Goal: Information Seeking & Learning: Learn about a topic

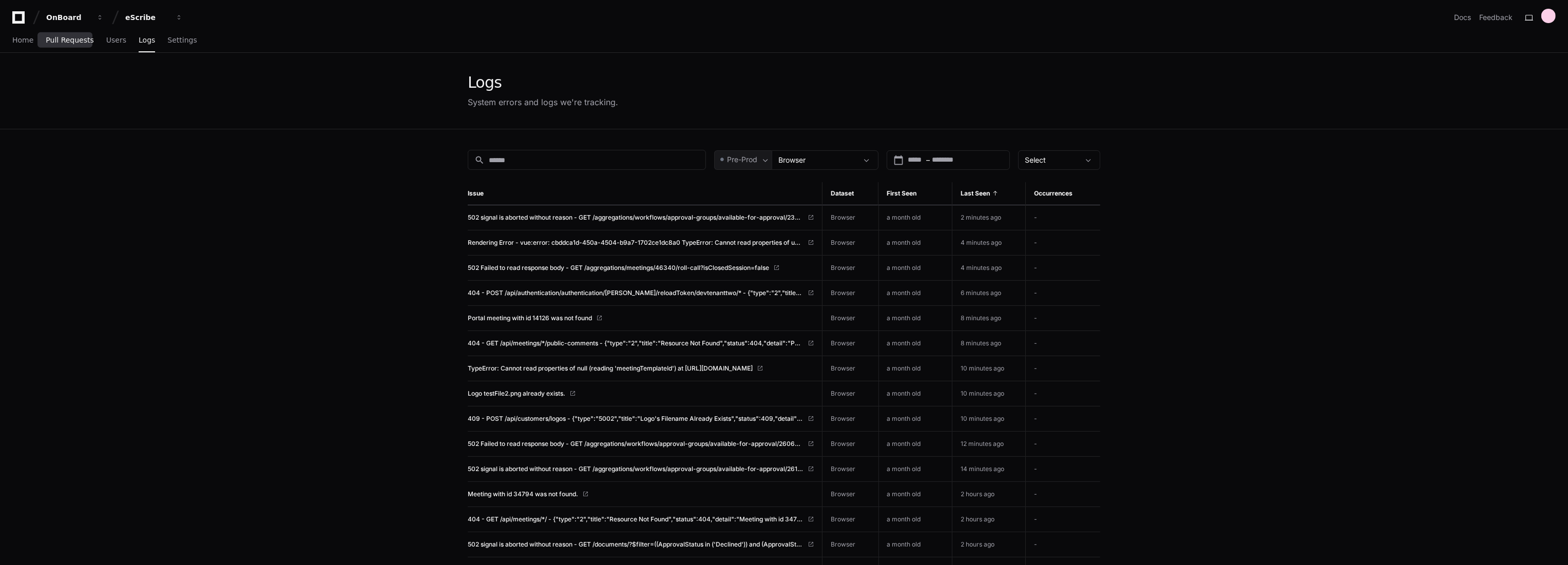
click at [69, 40] on span "Pull Requests" at bounding box center [69, 40] width 47 height 6
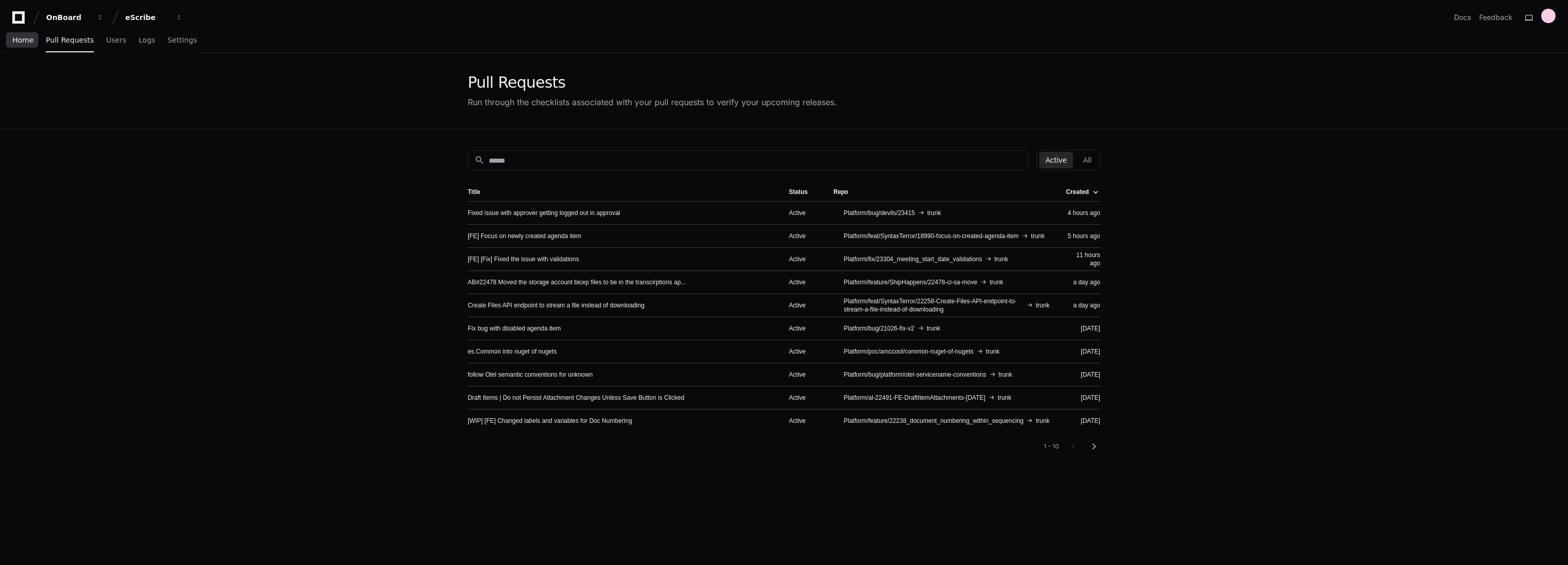
click at [27, 40] on span "Home" at bounding box center [23, 40] width 21 height 6
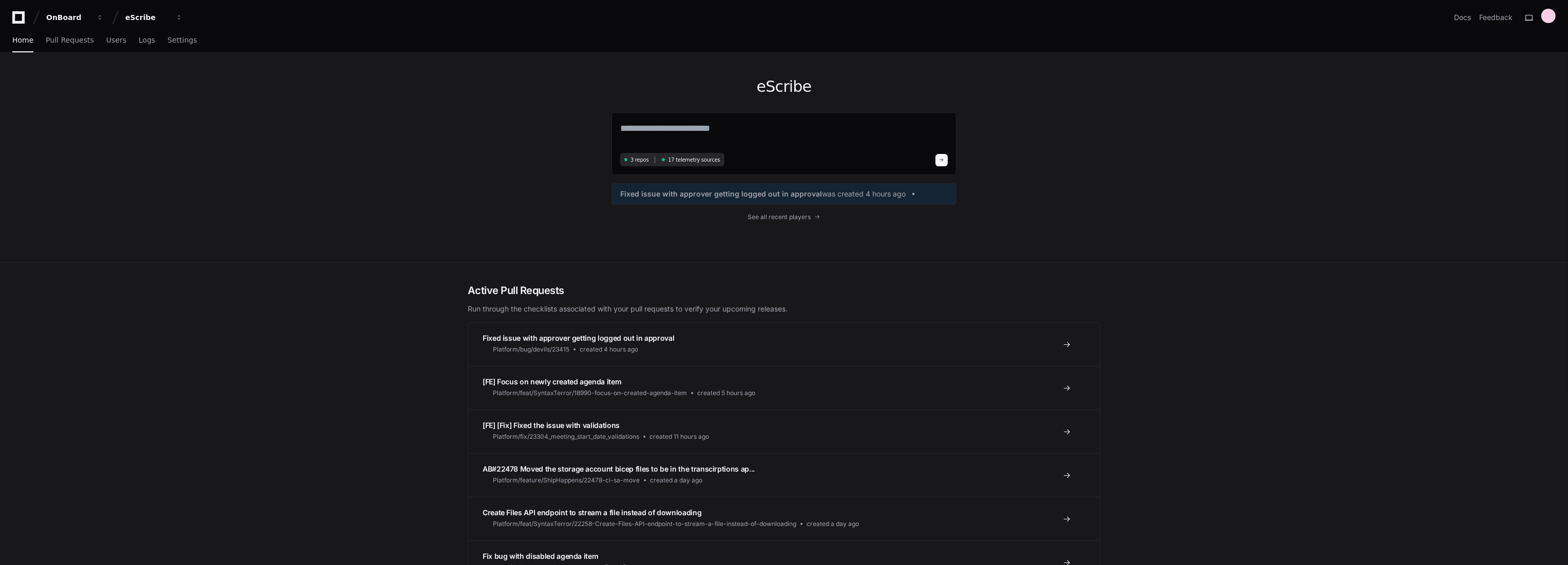
click at [787, 221] on div "eScribe 3 repos 17 telemetry sources Fixed issue with approver getting logged o…" at bounding box center [784, 158] width 345 height 209
click at [791, 217] on span "See all recent players" at bounding box center [780, 217] width 63 height 8
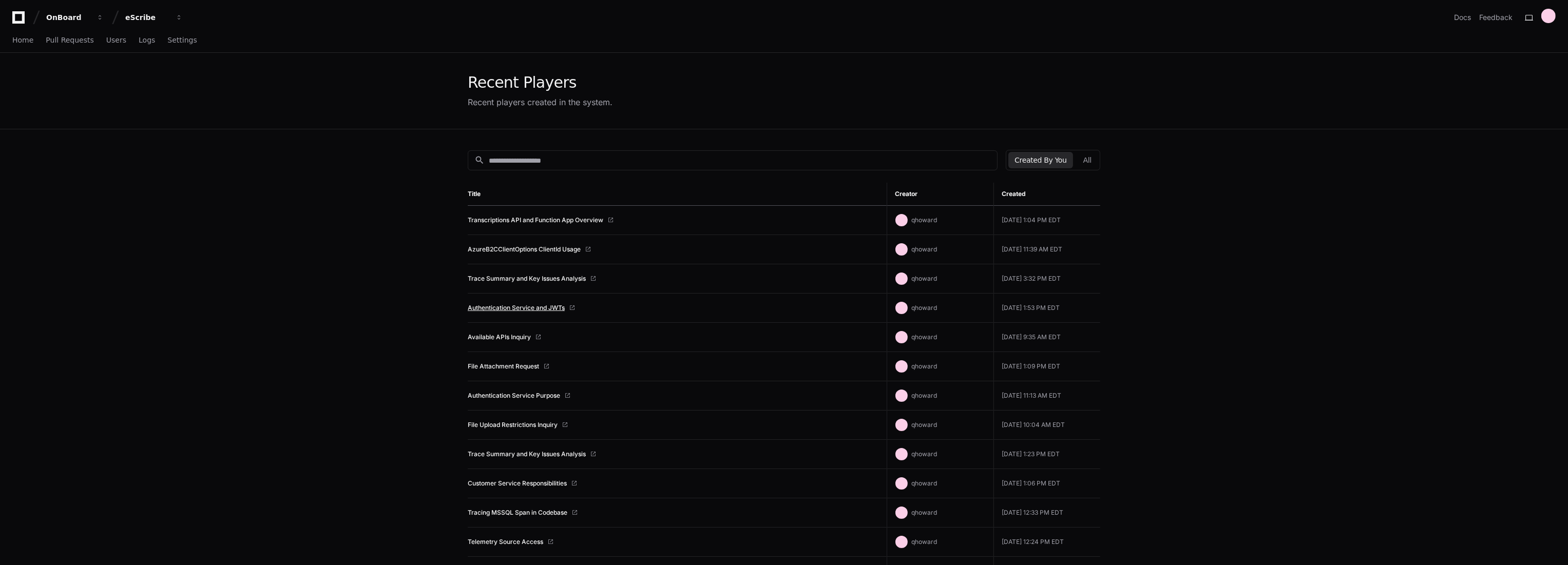
click at [553, 307] on link "Authentication Service and JWTs" at bounding box center [516, 307] width 97 height 8
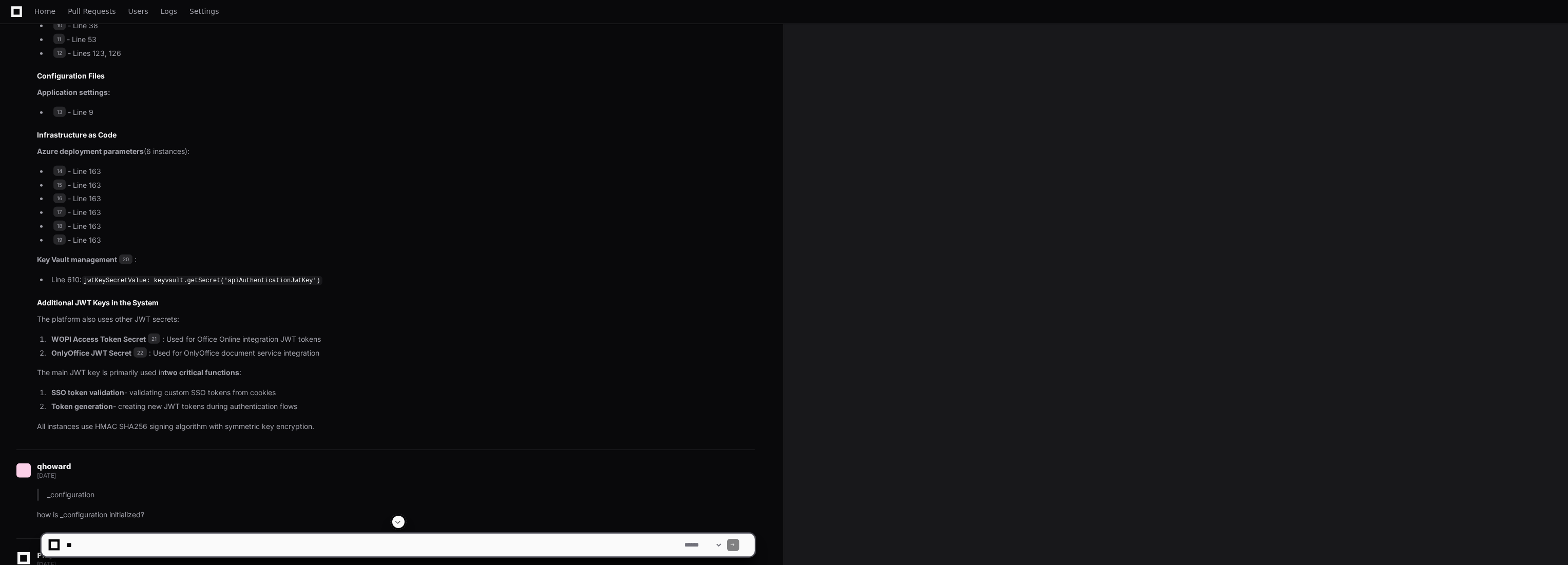
scroll to position [2565, 0]
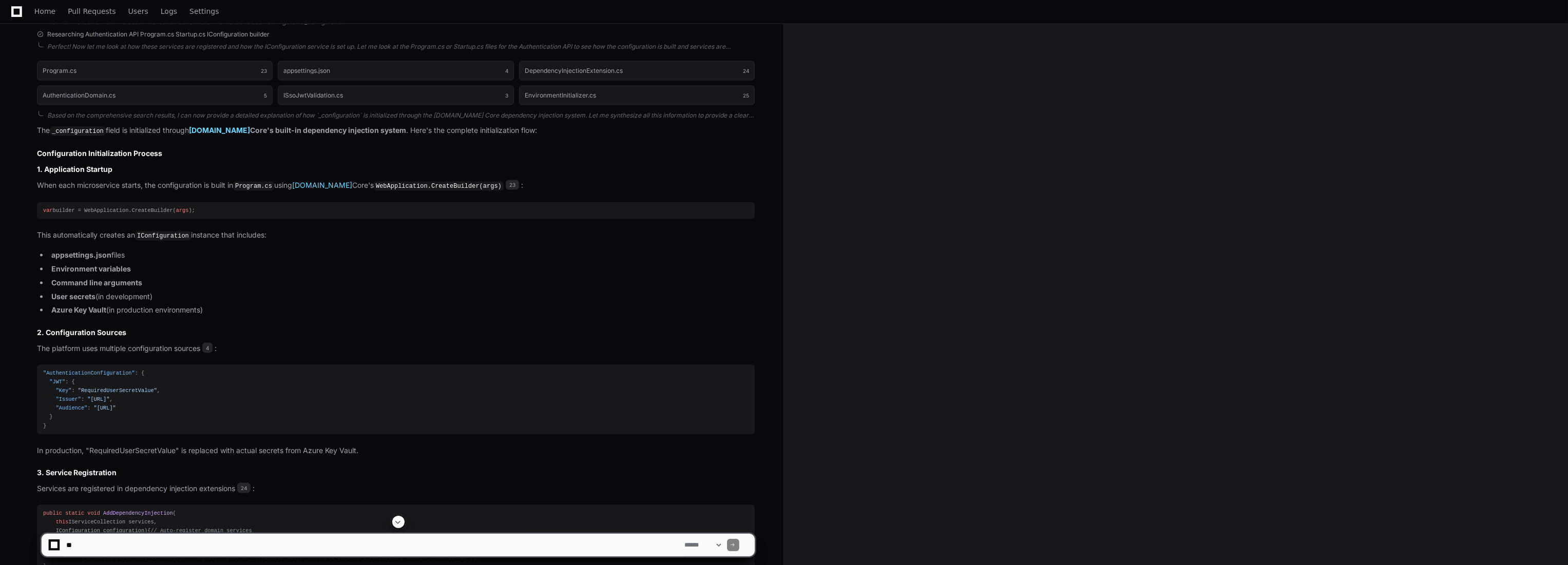
click at [246, 280] on li "Command line arguments" at bounding box center [401, 282] width 707 height 12
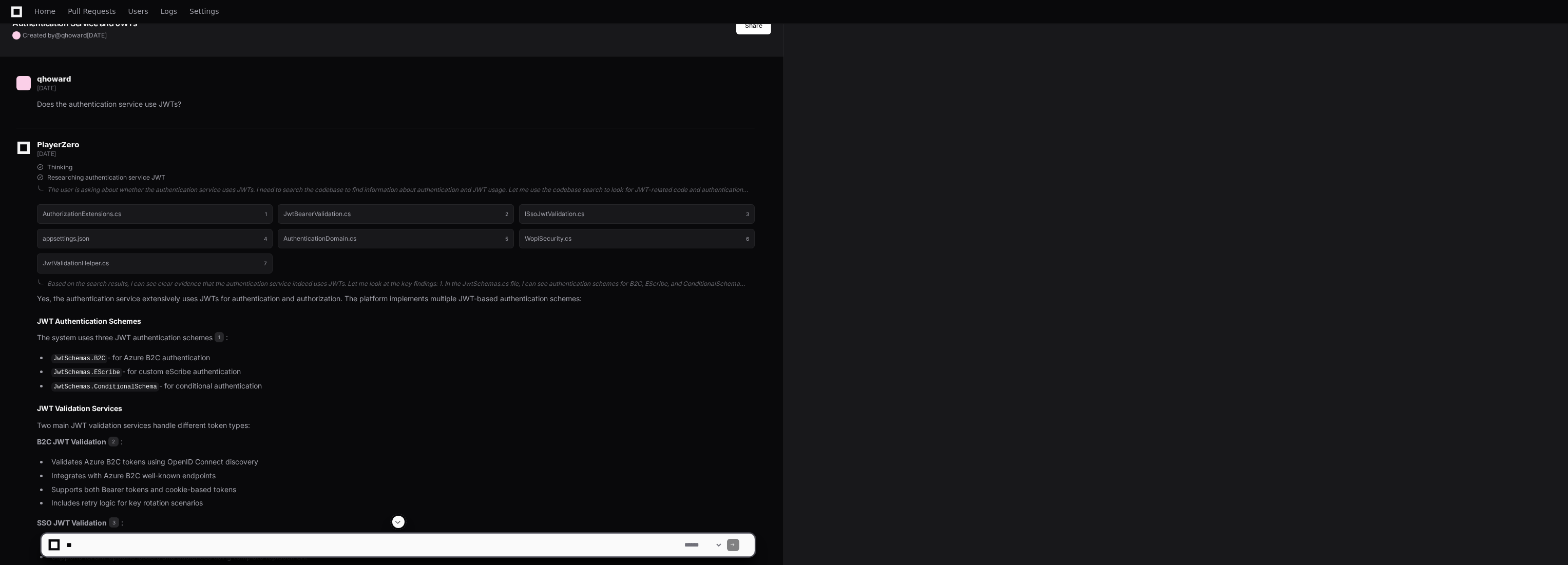
scroll to position [2076, 0]
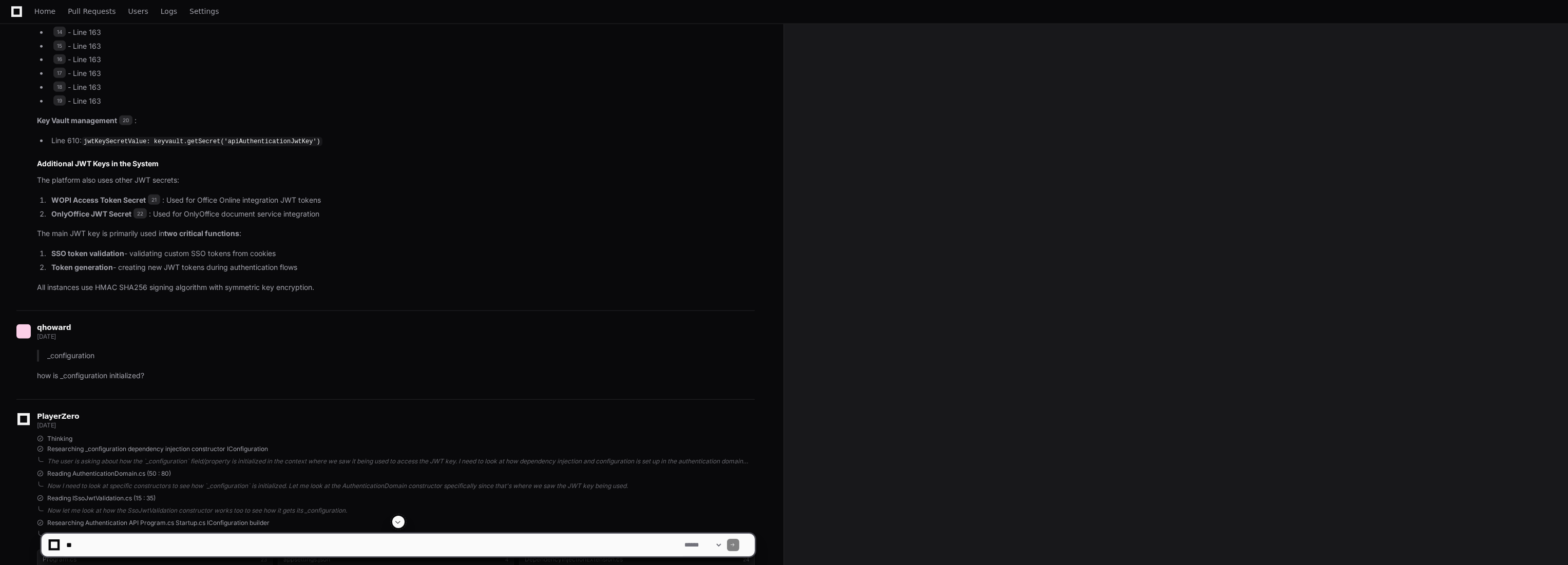
click at [424, 228] on p "The main JWT key is primarily used in two critical functions :" at bounding box center [396, 234] width 718 height 12
click at [481, 208] on li "OnlyOffice JWT Secret 22 : Used for OnlyOffice document service integration" at bounding box center [401, 213] width 707 height 12
drag, startPoint x: 463, startPoint y: 190, endPoint x: 474, endPoint y: 187, distance: 11.4
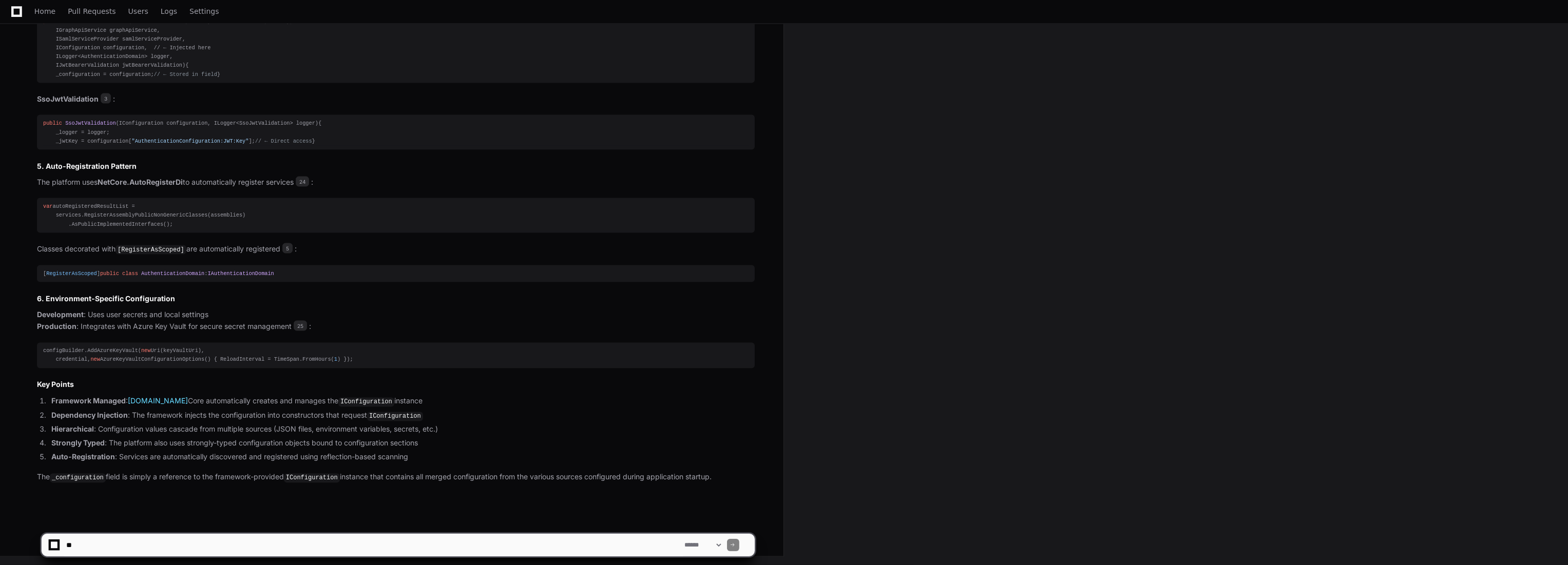
scroll to position [3298, 0]
click at [591, 269] on div "[ RegisterAsScoped ] public class AuthenticationDomain : IAuthenticationDomain" at bounding box center [396, 274] width 705 height 9
drag, startPoint x: 542, startPoint y: 275, endPoint x: 536, endPoint y: 280, distance: 7.8
click at [460, 547] on textarea at bounding box center [373, 544] width 618 height 23
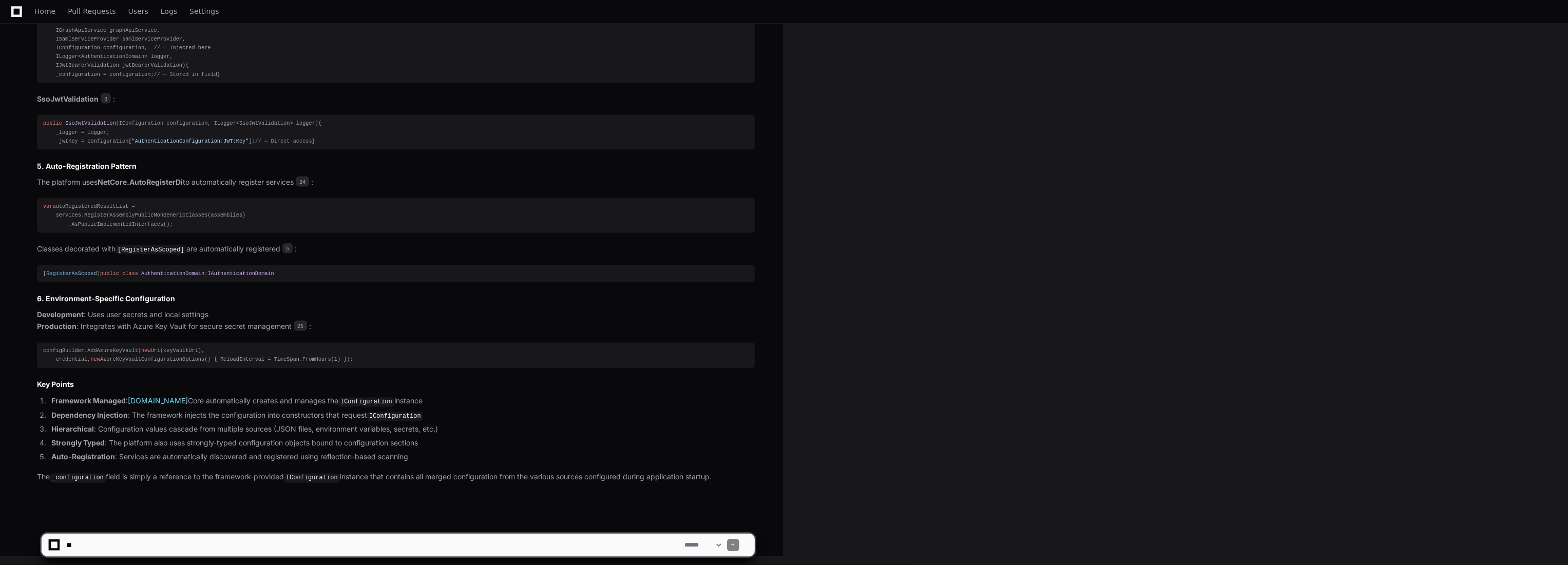
type textarea "*"
type textarea "**********"
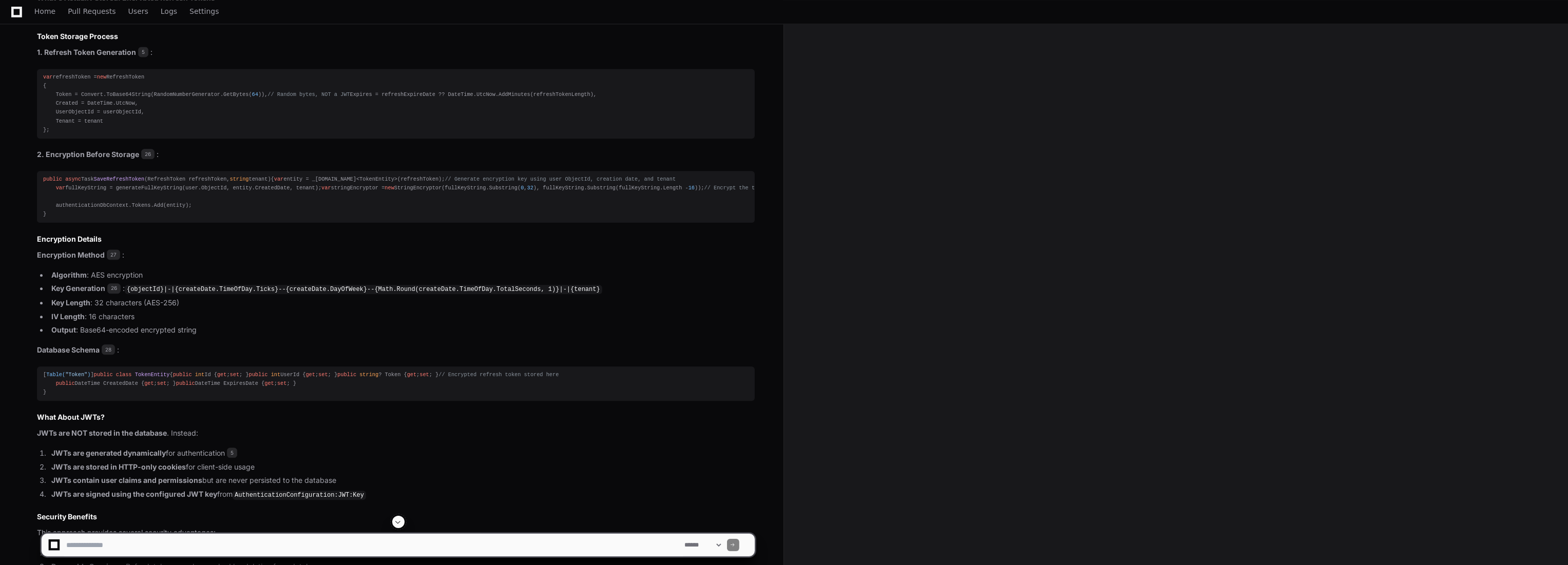
scroll to position [4353, 0]
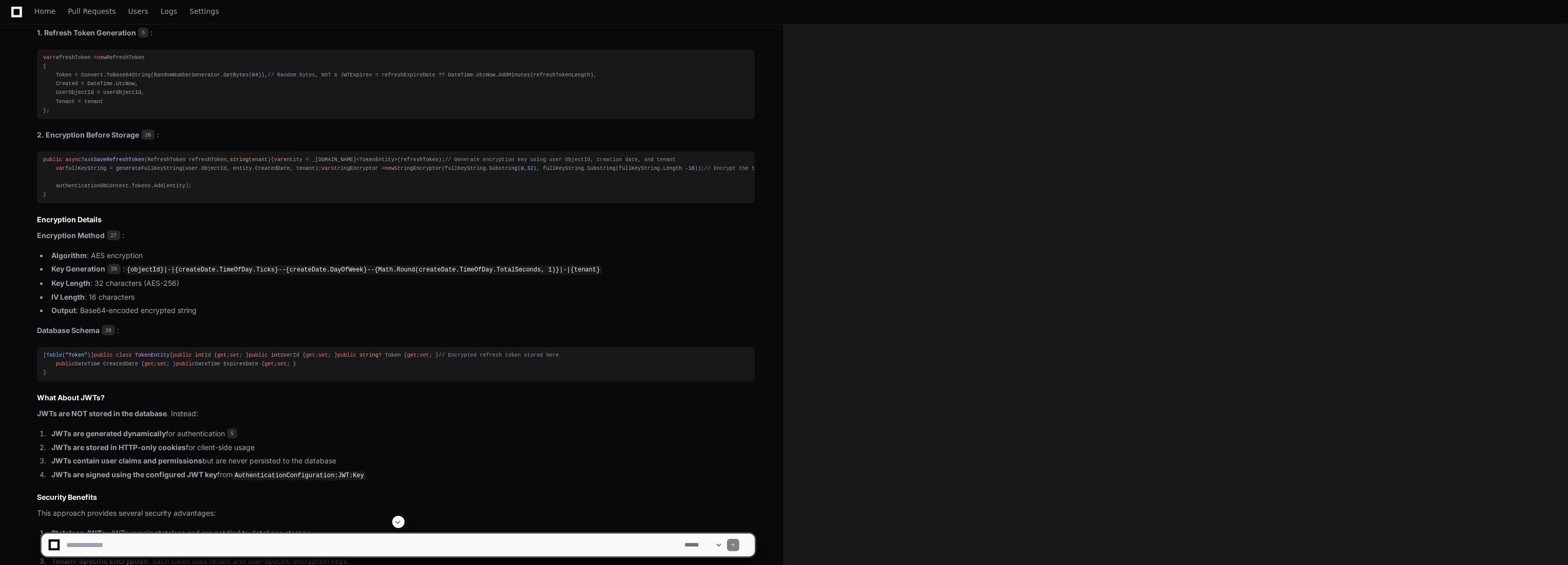
click at [459, 115] on div "var refreshToken = new RefreshToken { Token = Convert.ToBase64String(RandomNumb…" at bounding box center [396, 84] width 705 height 61
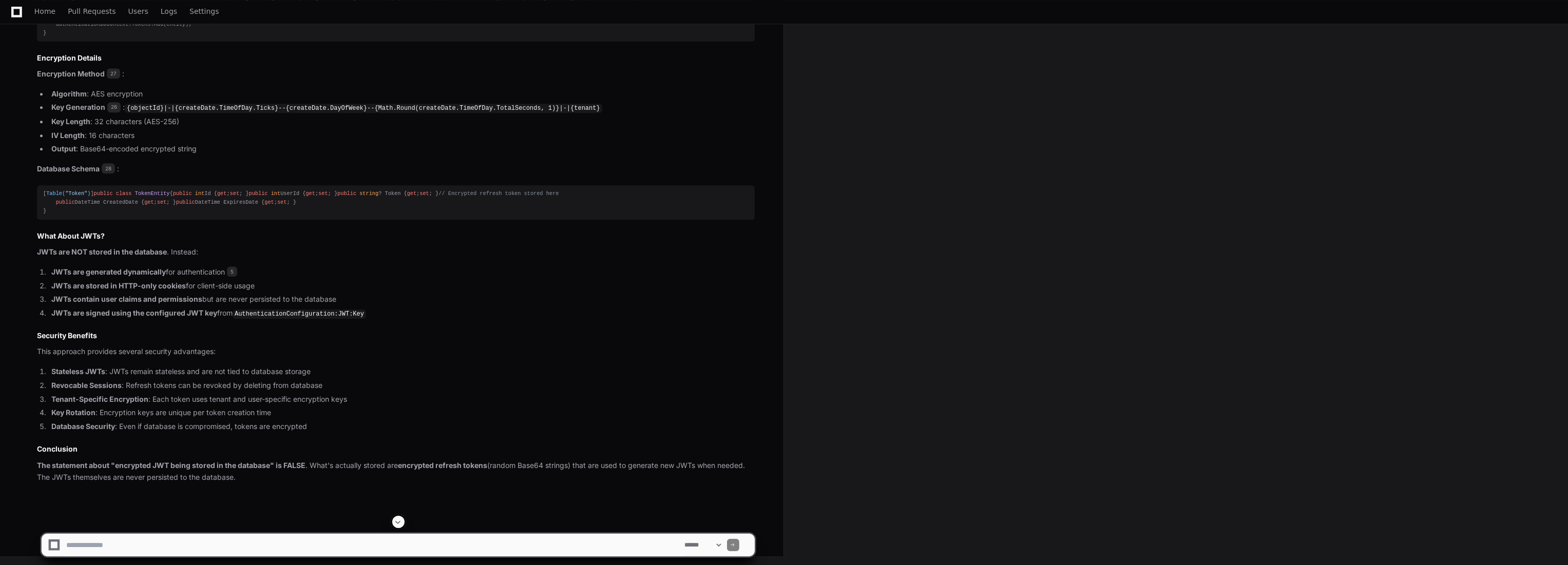
scroll to position [4752, 0]
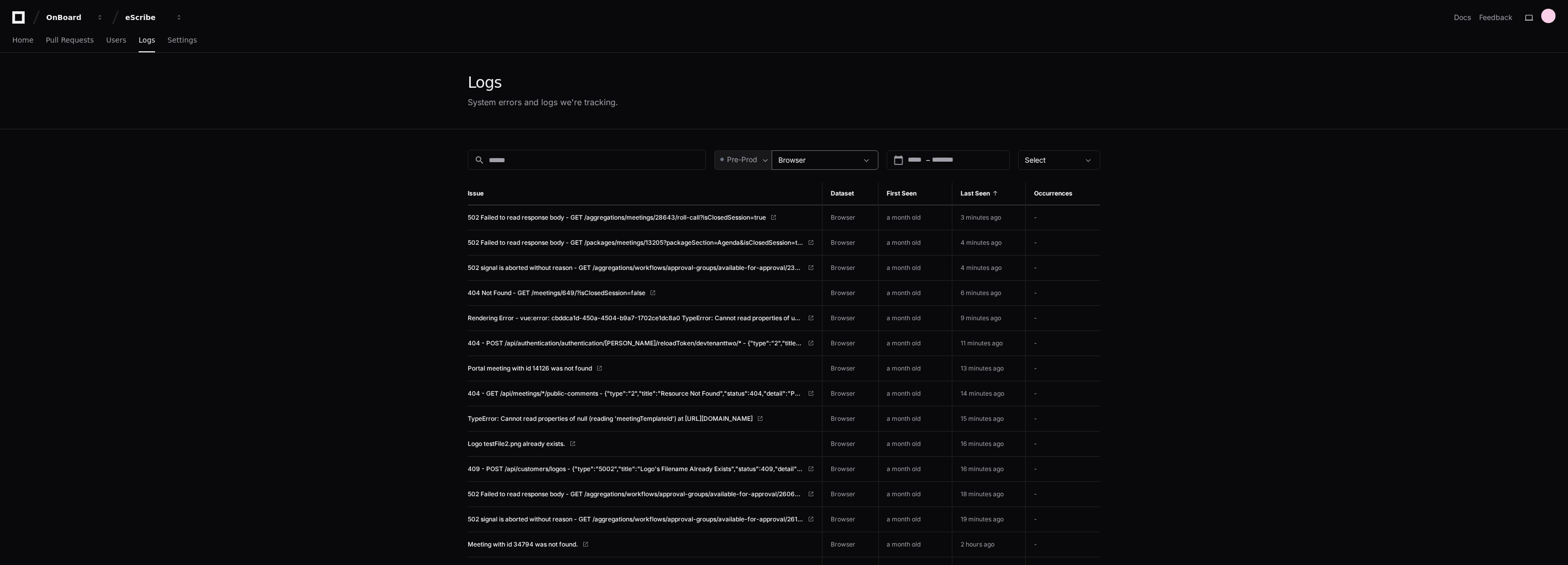
click at [810, 159] on div "Browser" at bounding box center [818, 160] width 79 height 10
drag, startPoint x: 707, startPoint y: 149, endPoint x: 828, endPoint y: 262, distance: 165.6
click at [828, 262] on div "All datasets Browser Browser-Dev Browser-Localhost Browser-QA eSCRIBE.Aggregati…" at bounding box center [784, 282] width 1568 height 565
click at [828, 262] on span "eSCRIBE.Authentication.Data-dev" at bounding box center [849, 258] width 101 height 21
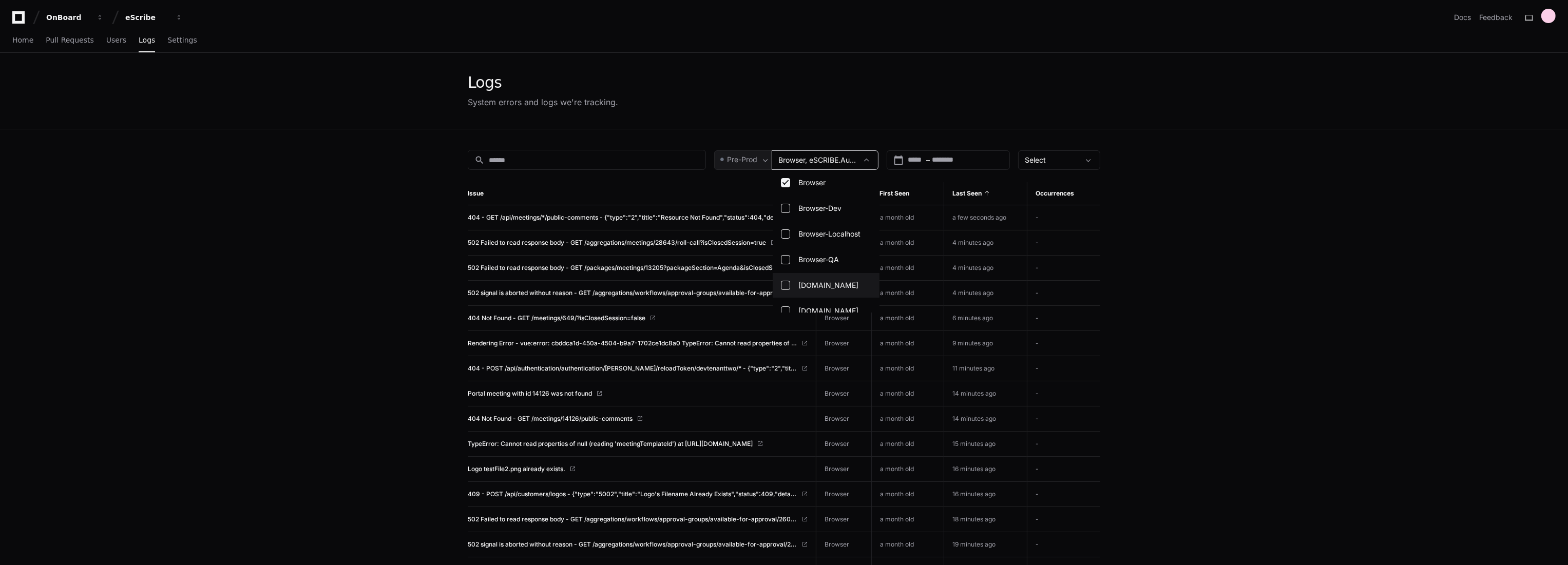
scroll to position [0, 0]
click at [817, 221] on span "Browser" at bounding box center [812, 217] width 27 height 10
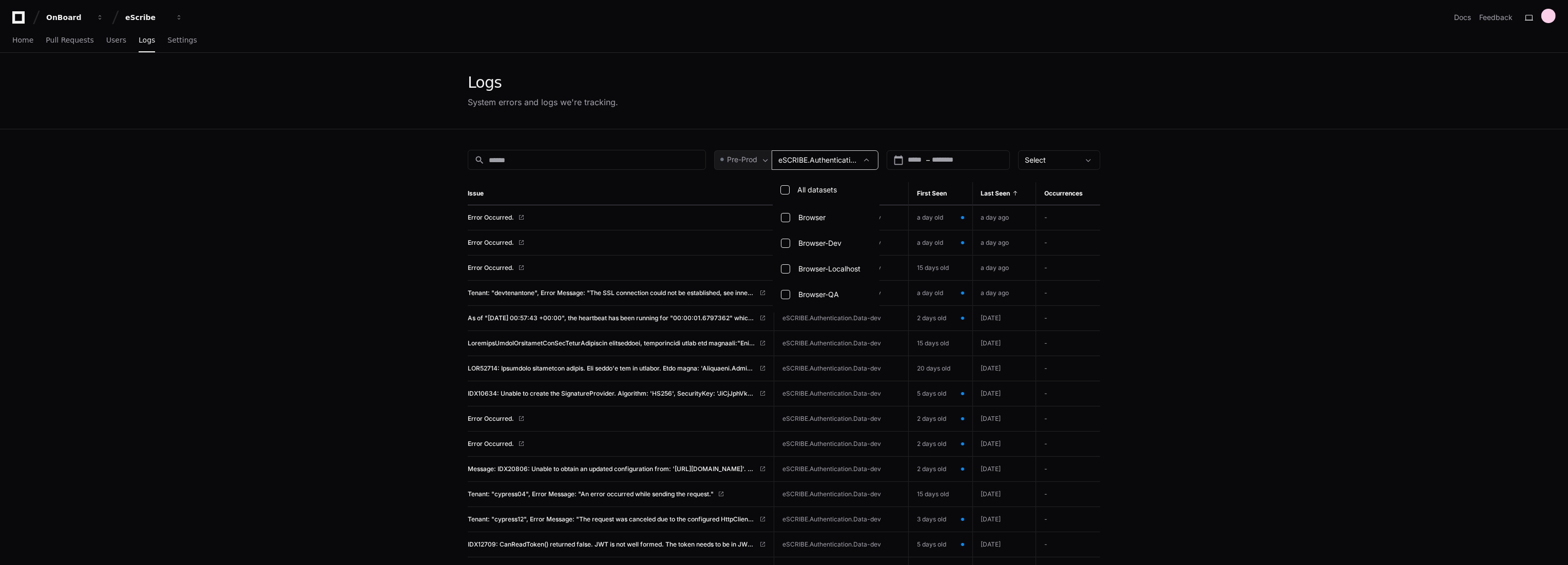
click at [326, 243] on div at bounding box center [784, 282] width 1568 height 565
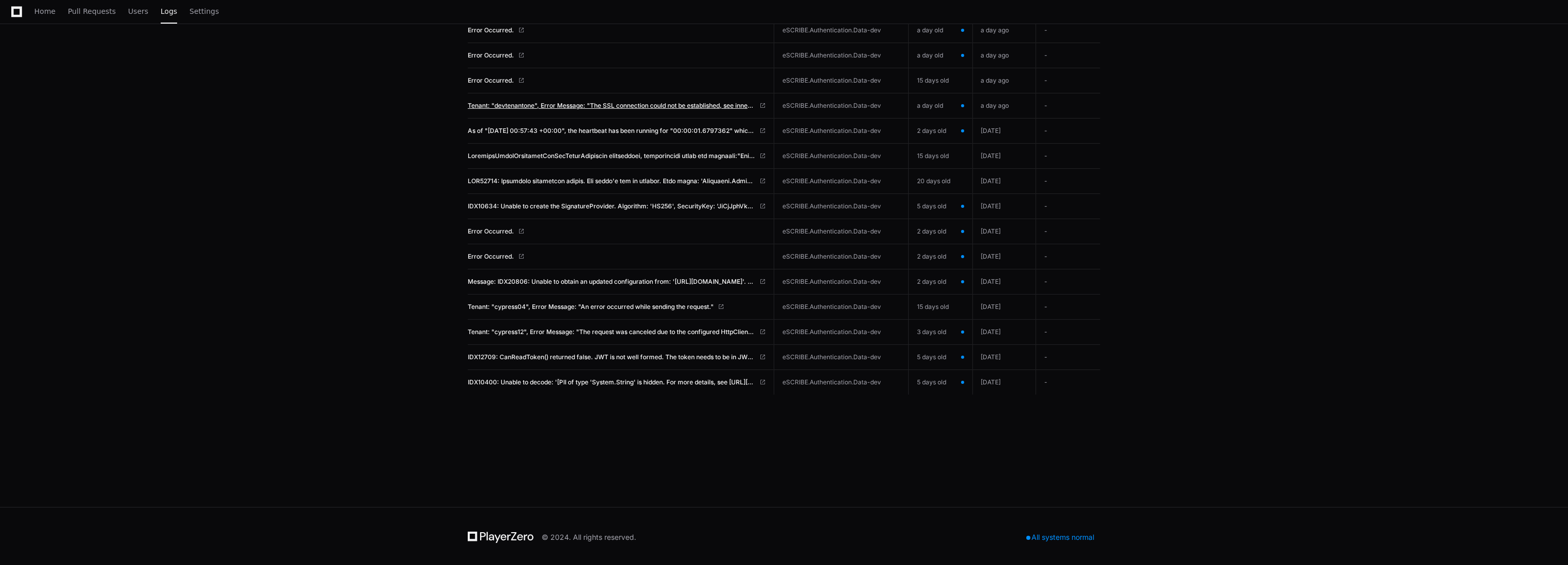
scroll to position [189, 0]
click at [648, 303] on span "Tenant: "cypress04", Error Message: "An error occurred while sending the reques…" at bounding box center [590, 305] width 246 height 8
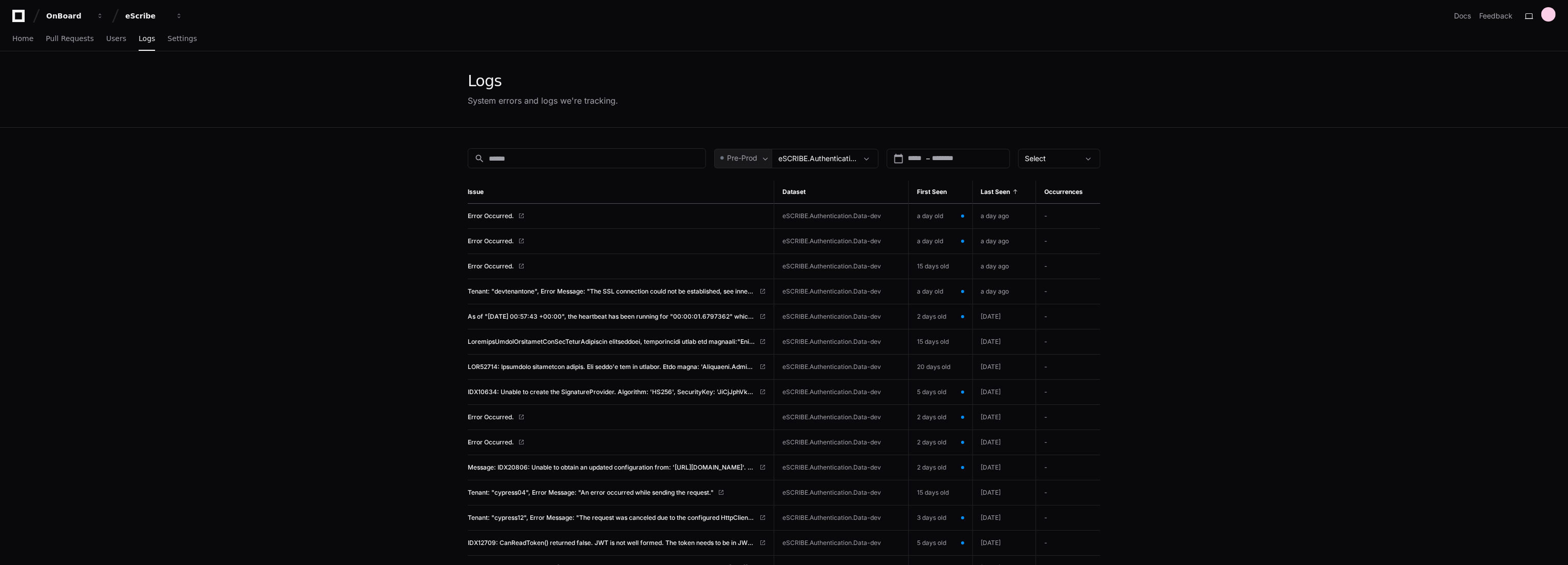
scroll to position [0, 0]
click at [994, 194] on span "Last Seen" at bounding box center [996, 193] width 29 height 8
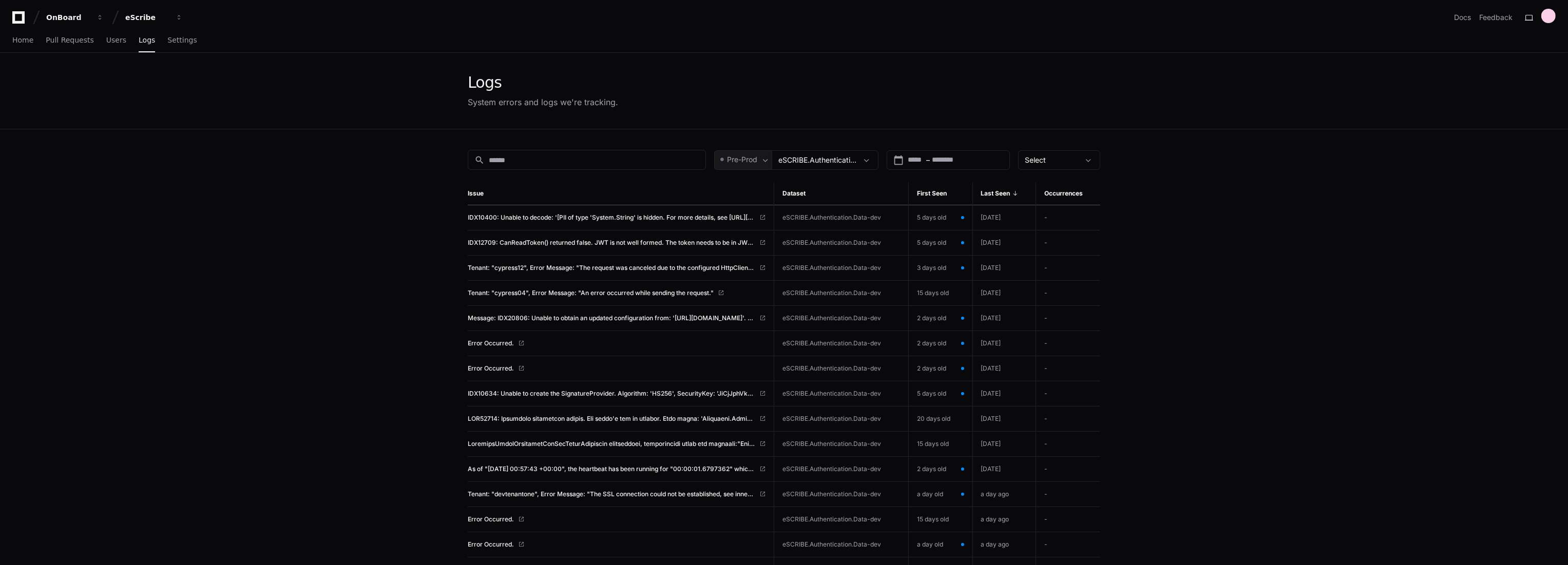
click at [999, 186] on th "Last Seen" at bounding box center [1004, 193] width 64 height 23
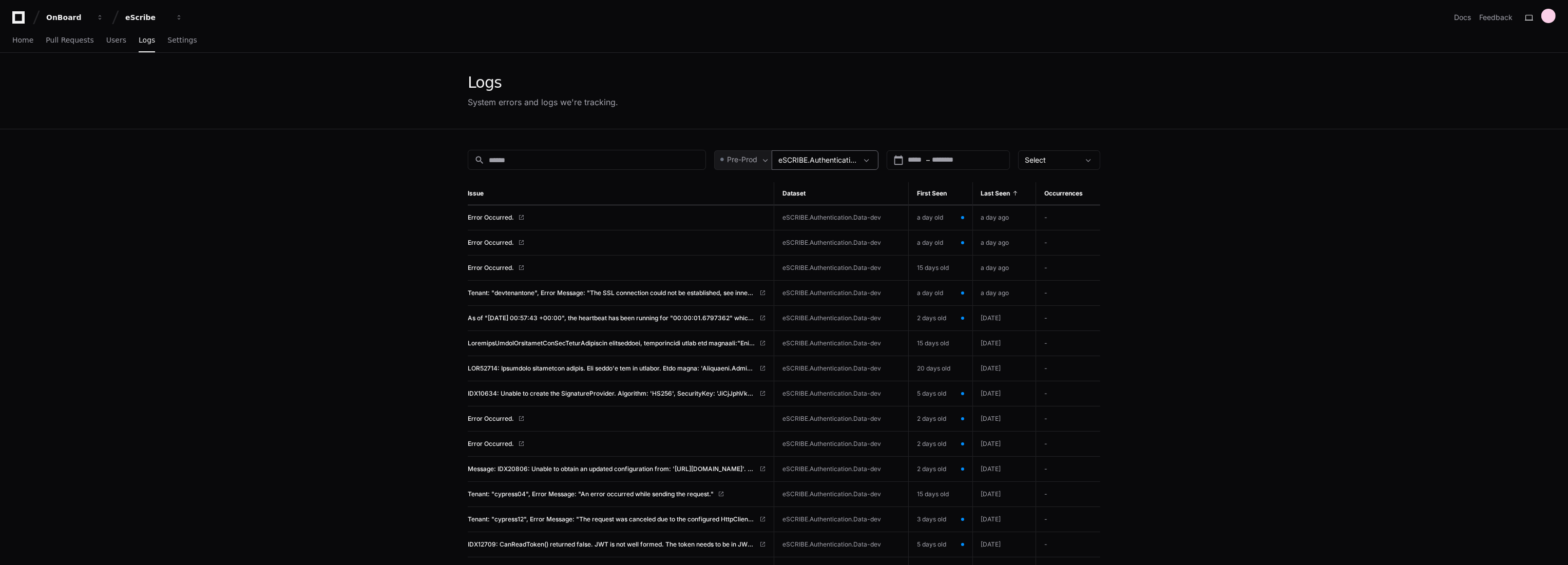
click at [841, 153] on div "eSCRIBE.Authentication.Data-dev" at bounding box center [825, 160] width 107 height 19
click at [841, 218] on span "eSCRIBE.Authentication.Data" at bounding box center [828, 218] width 60 height 10
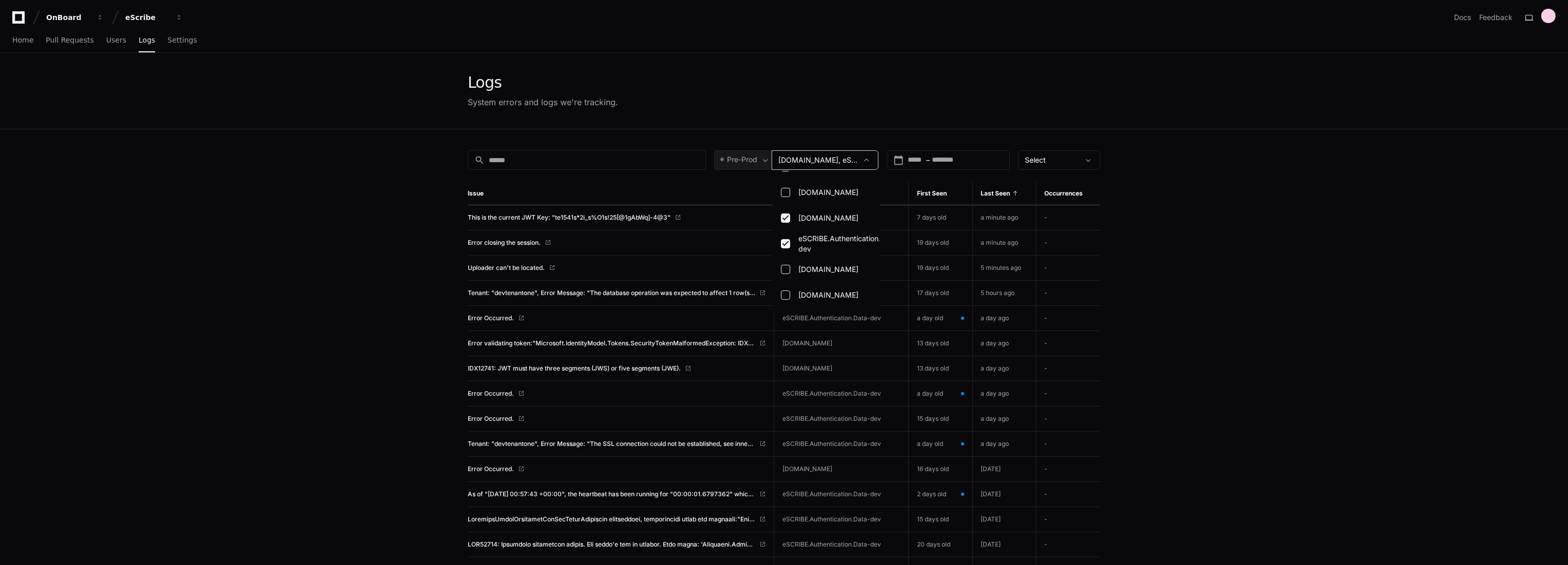
click at [343, 241] on div at bounding box center [784, 282] width 1568 height 565
click at [851, 162] on span "eSCRIBE.Authentication.Data, eSCRIBE.Authentication.Data-dev" at bounding box center [867, 160] width 178 height 9
drag, startPoint x: 845, startPoint y: 240, endPoint x: 937, endPoint y: 238, distance: 92.0
click at [1248, 250] on div at bounding box center [784, 282] width 1568 height 565
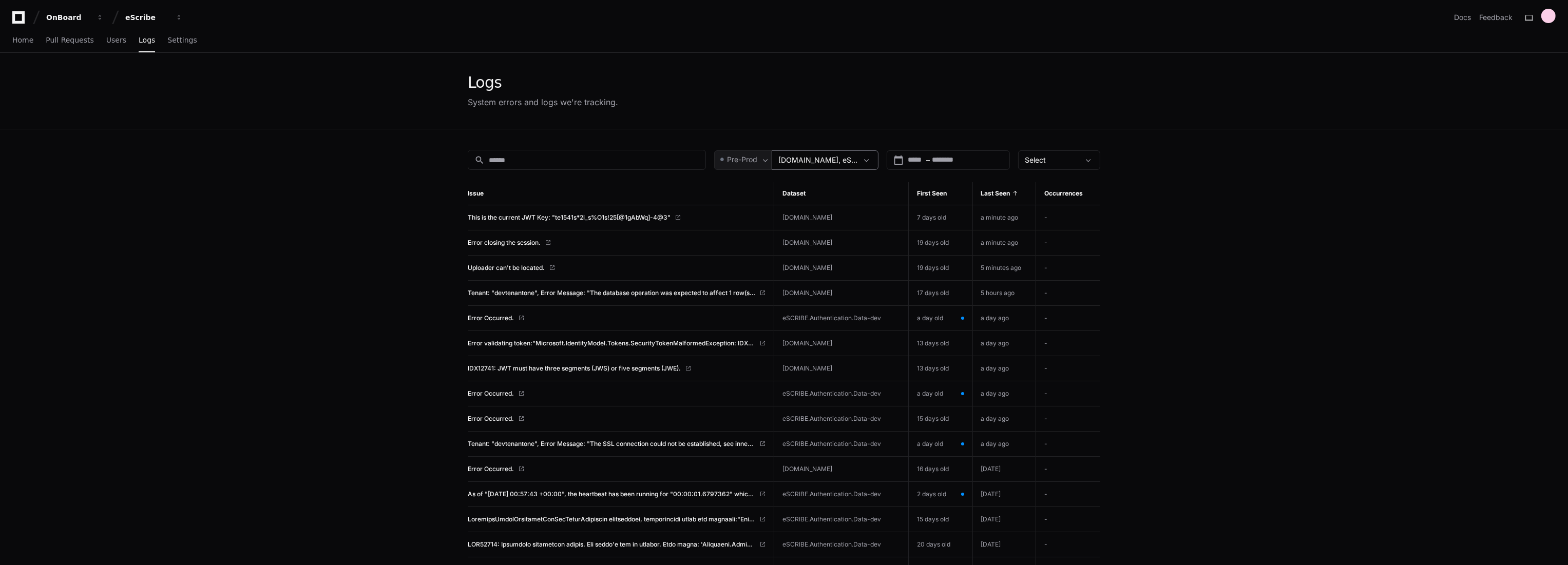
click at [869, 156] on span at bounding box center [866, 160] width 10 height 10
click at [1227, 202] on div at bounding box center [784, 282] width 1568 height 565
click at [193, 275] on app-issue-list-page "Logs System errors and logs we're tracking. search Pre-Prod eSCRIBE.Authenticat…" at bounding box center [784, 463] width 1568 height 820
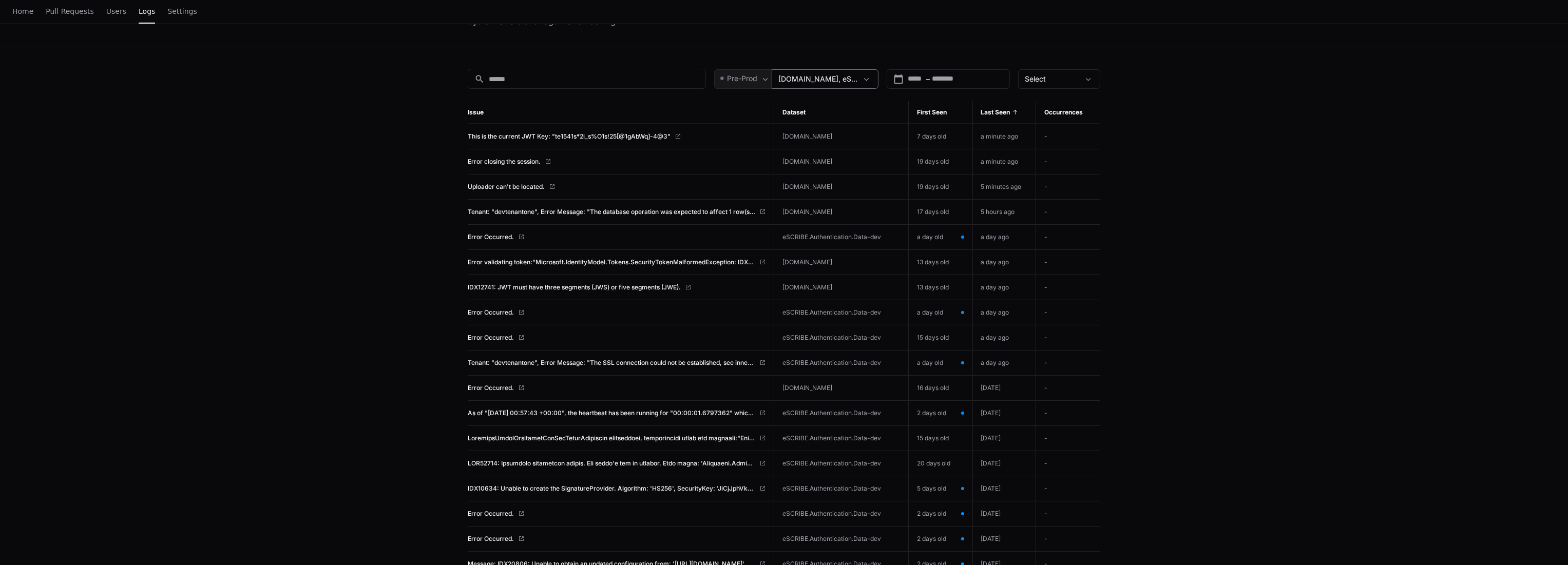
scroll to position [0, 0]
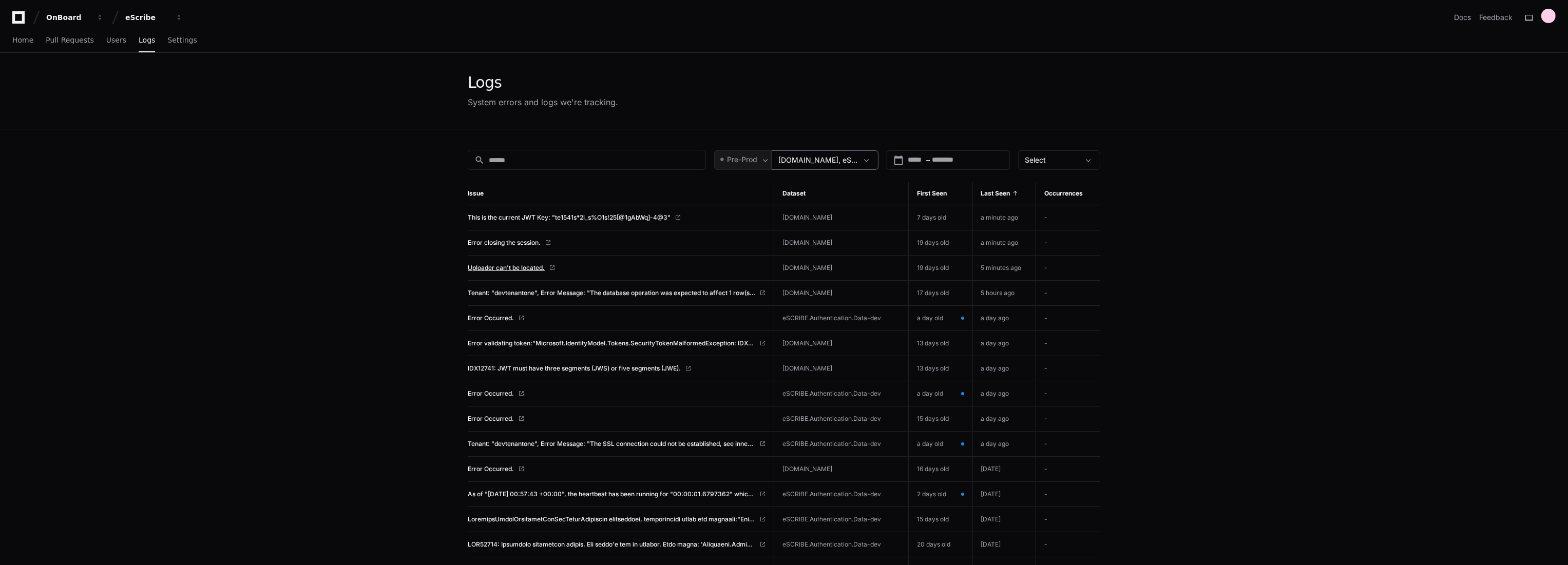
click at [509, 266] on span "Uploader can't be located." at bounding box center [506, 268] width 77 height 8
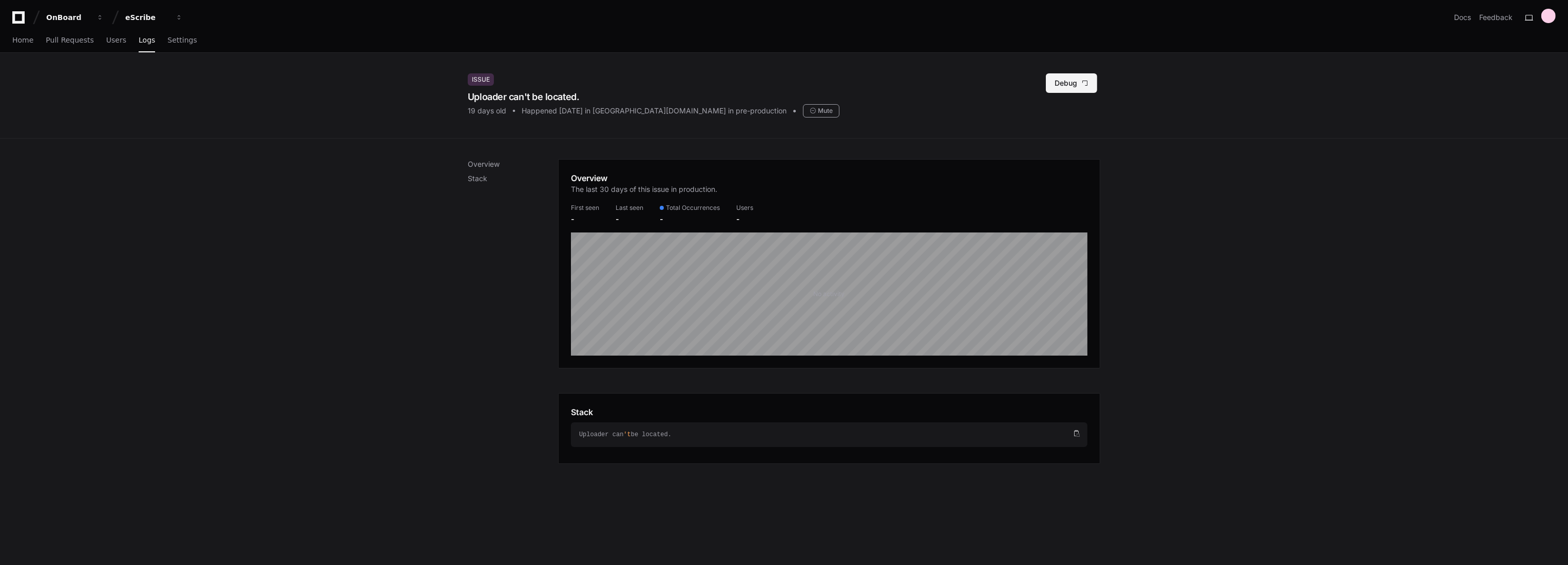
click at [1066, 82] on button "Debug" at bounding box center [1071, 83] width 51 height 19
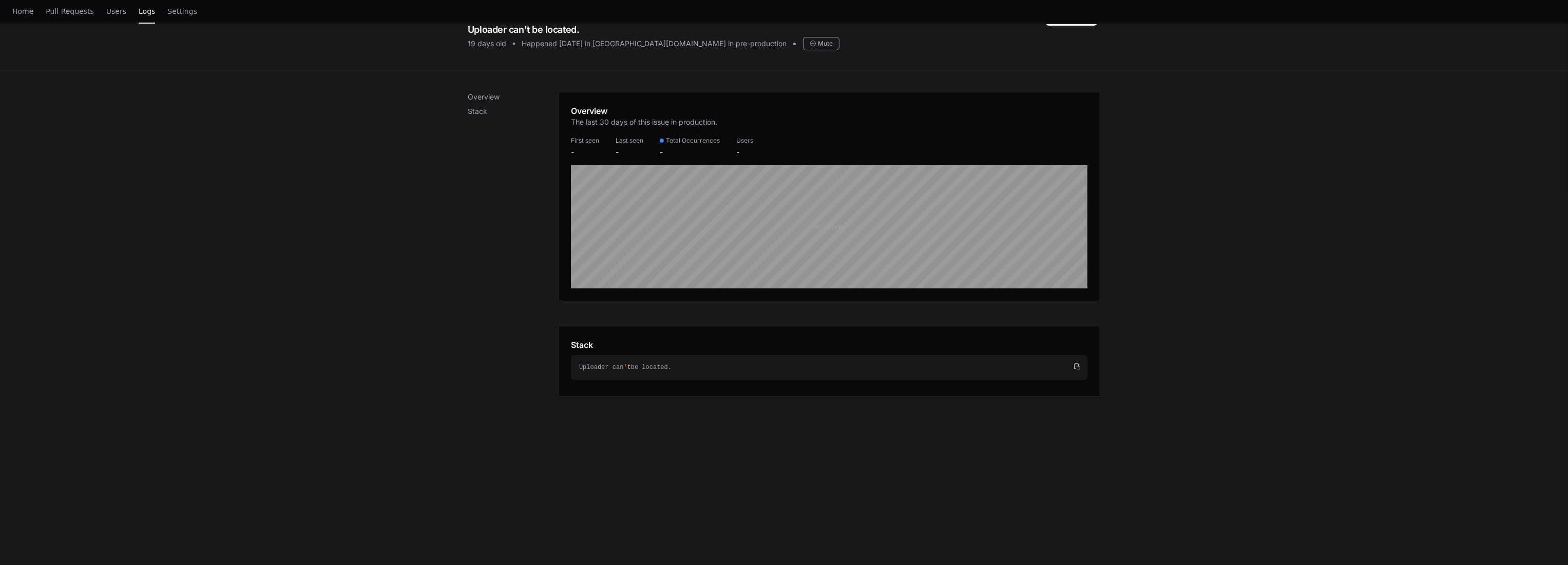
scroll to position [198, 0]
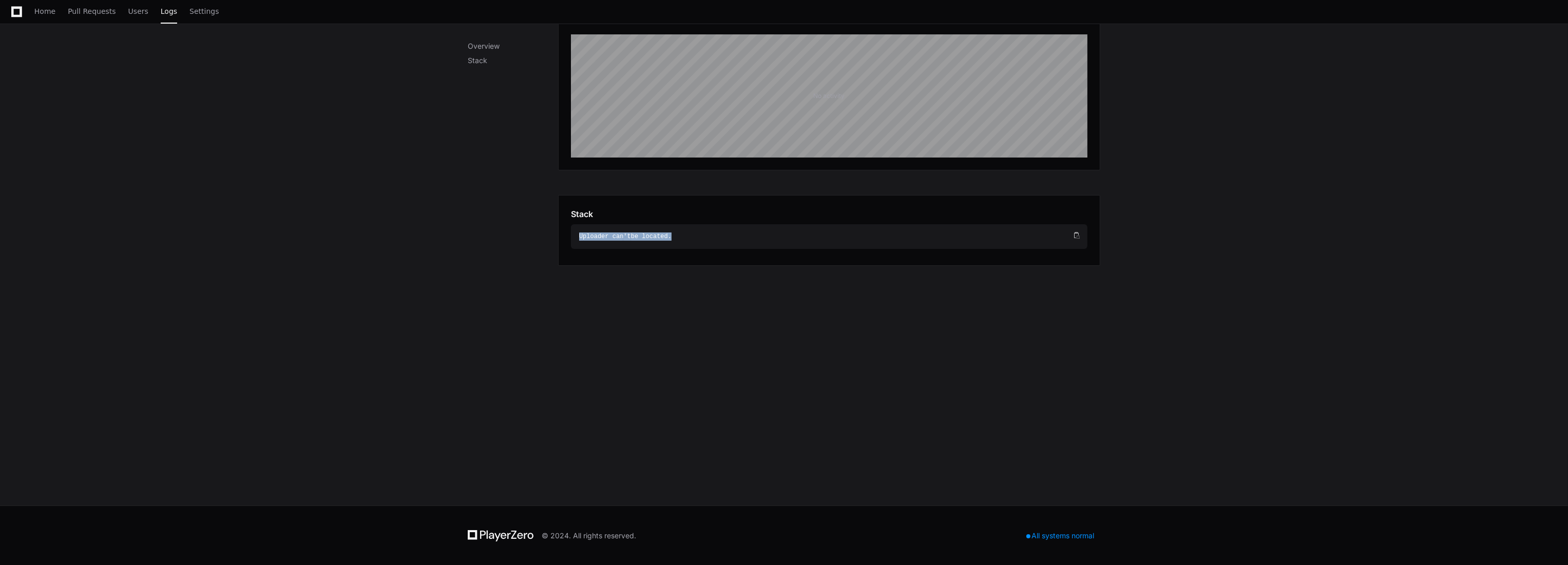
click at [710, 227] on div "Uploader can 't be located." at bounding box center [829, 237] width 517 height 24
click at [705, 239] on div "Uploader can 't be located." at bounding box center [825, 236] width 492 height 8
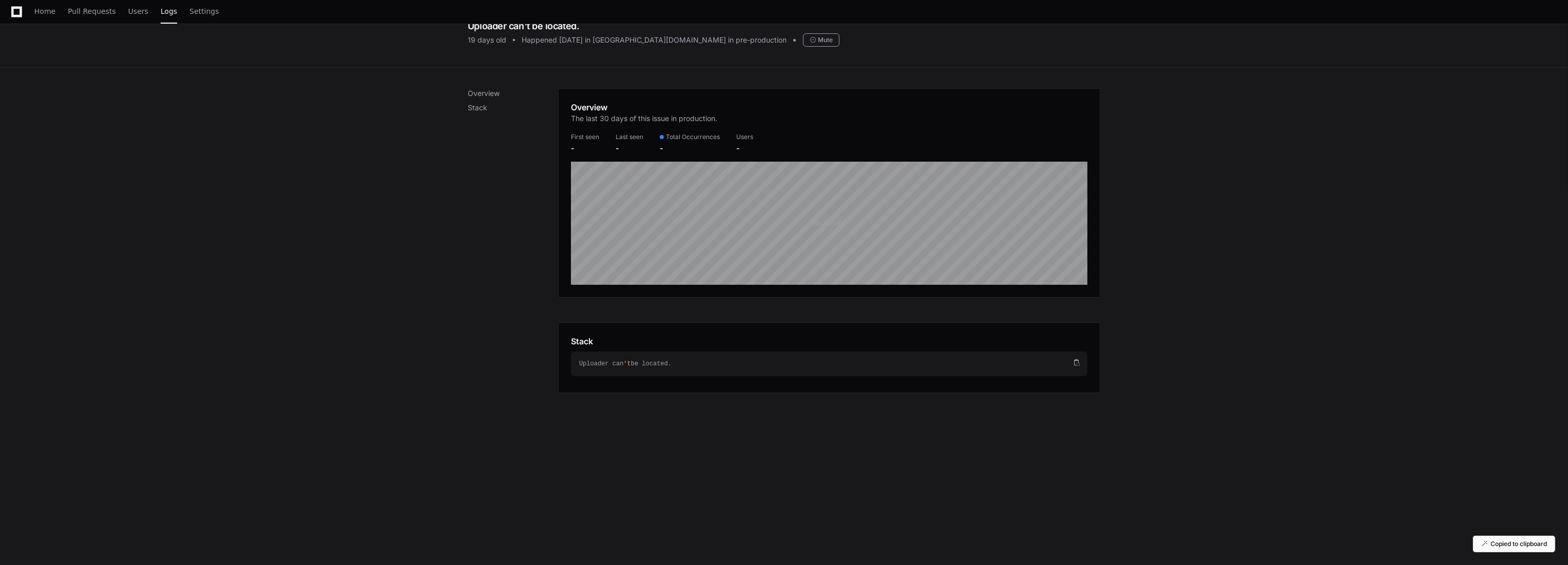
scroll to position [0, 0]
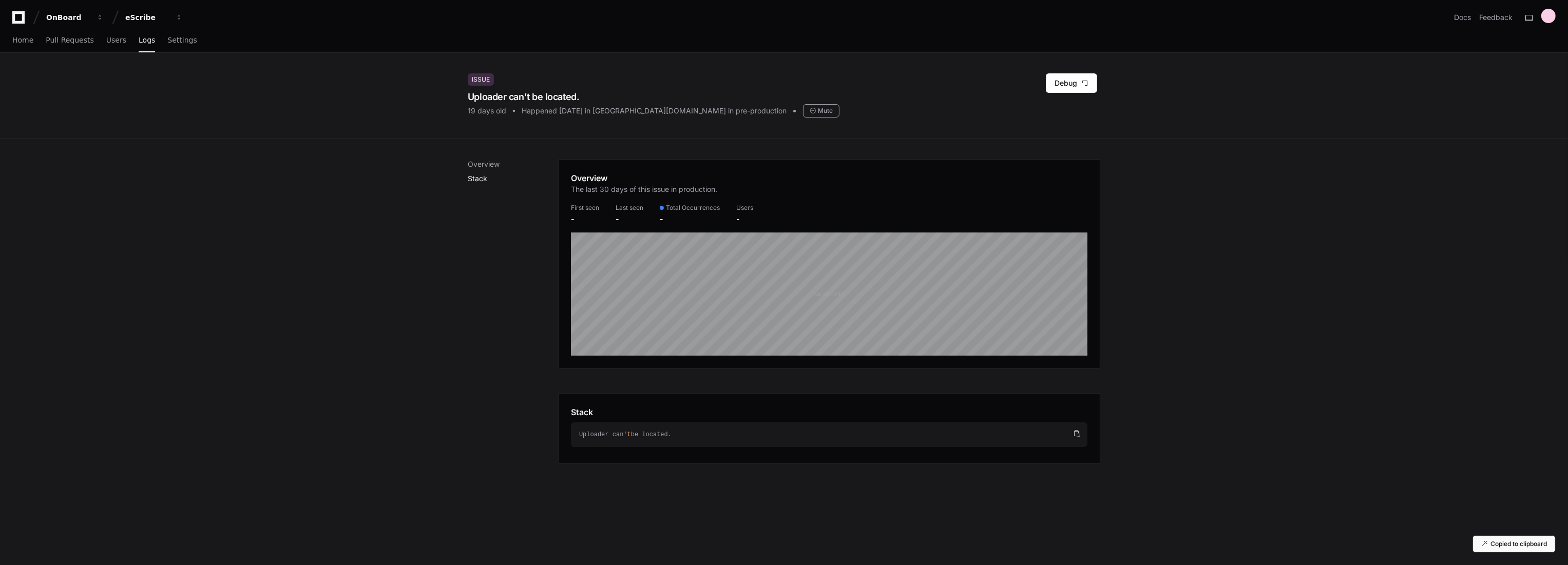
click at [493, 176] on p "Stack" at bounding box center [513, 178] width 90 height 10
